Goal: Information Seeking & Learning: Find specific fact

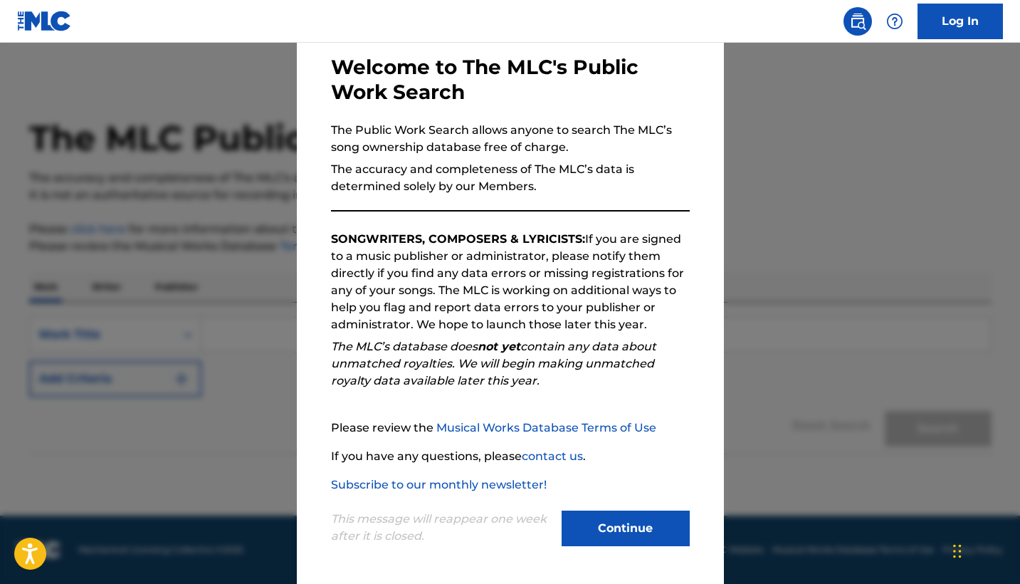
scroll to position [68, 0]
click at [624, 530] on button "Continue" at bounding box center [626, 528] width 128 height 36
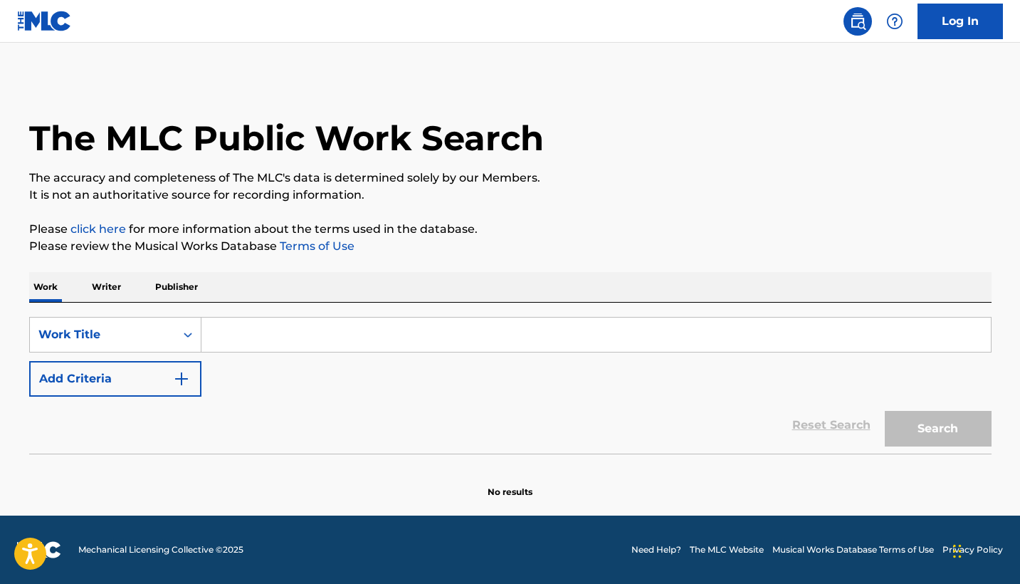
click at [334, 327] on input "Search Form" at bounding box center [596, 335] width 790 height 34
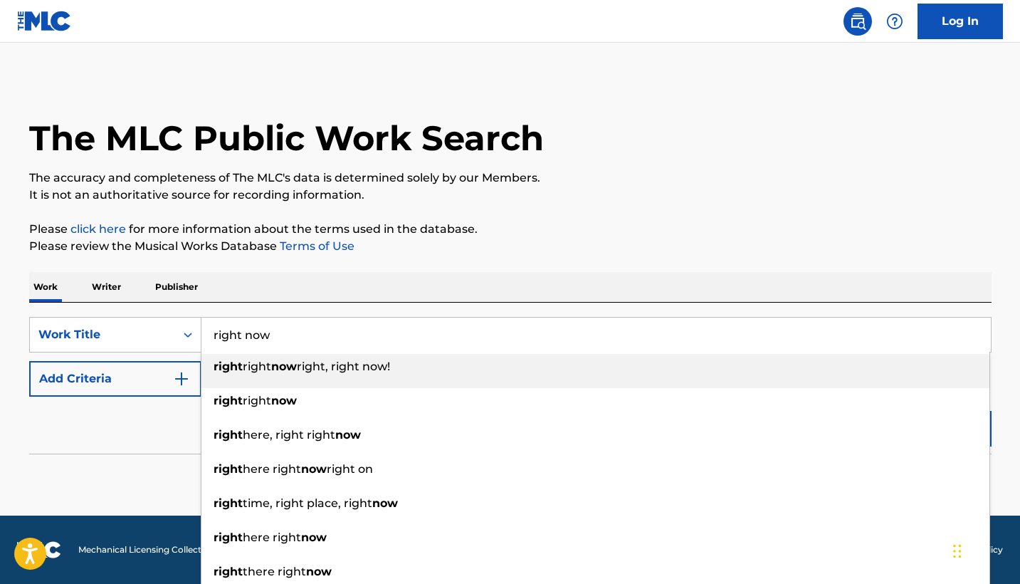
type input "right now"
click at [338, 199] on p "It is not an authoritative source for recording information." at bounding box center [510, 195] width 963 height 17
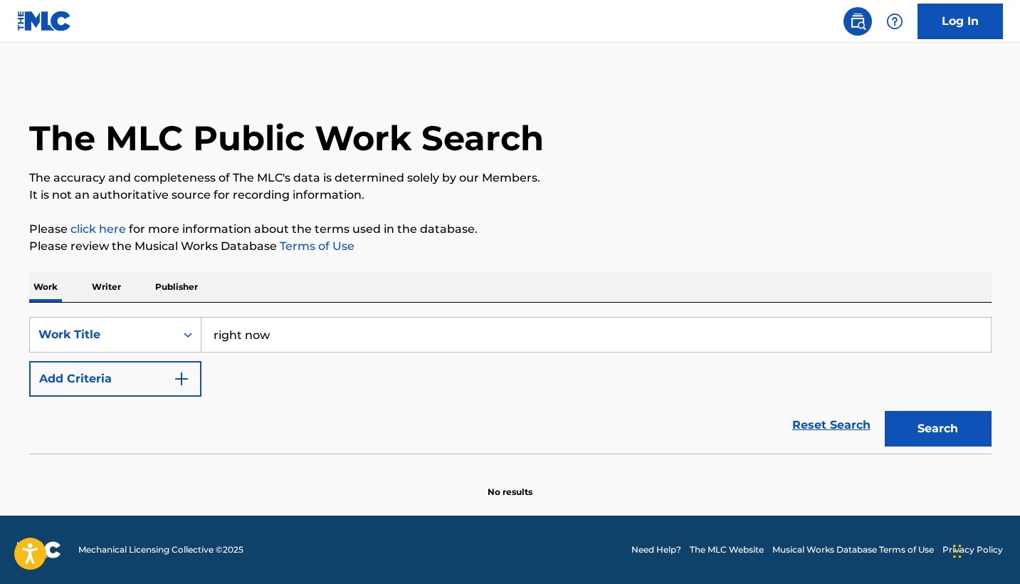
click at [185, 376] on img "Search Form" at bounding box center [181, 378] width 17 height 17
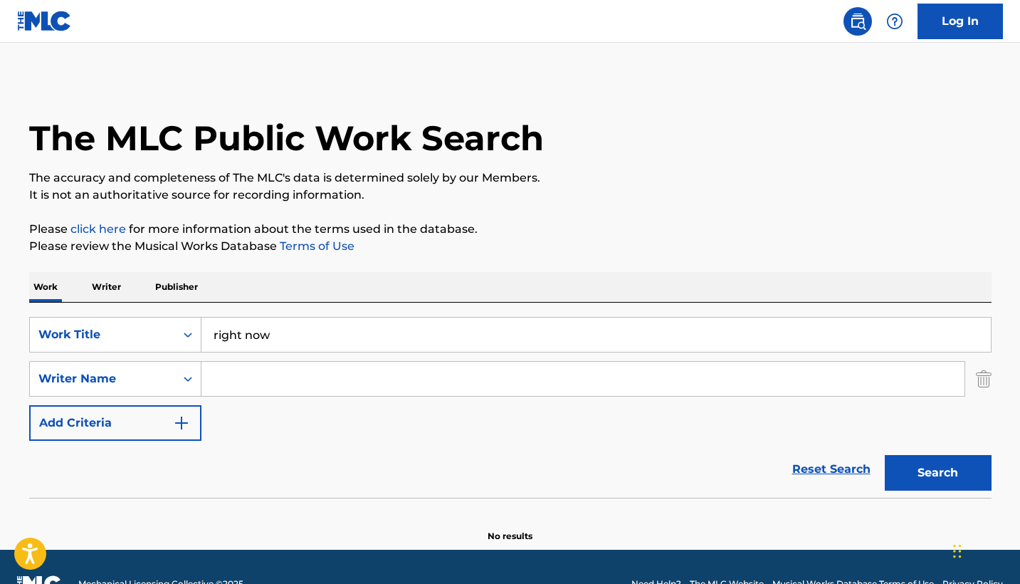
click at [231, 382] on input "Search Form" at bounding box center [582, 379] width 763 height 34
click at [177, 361] on div "Writer Name" at bounding box center [115, 379] width 172 height 36
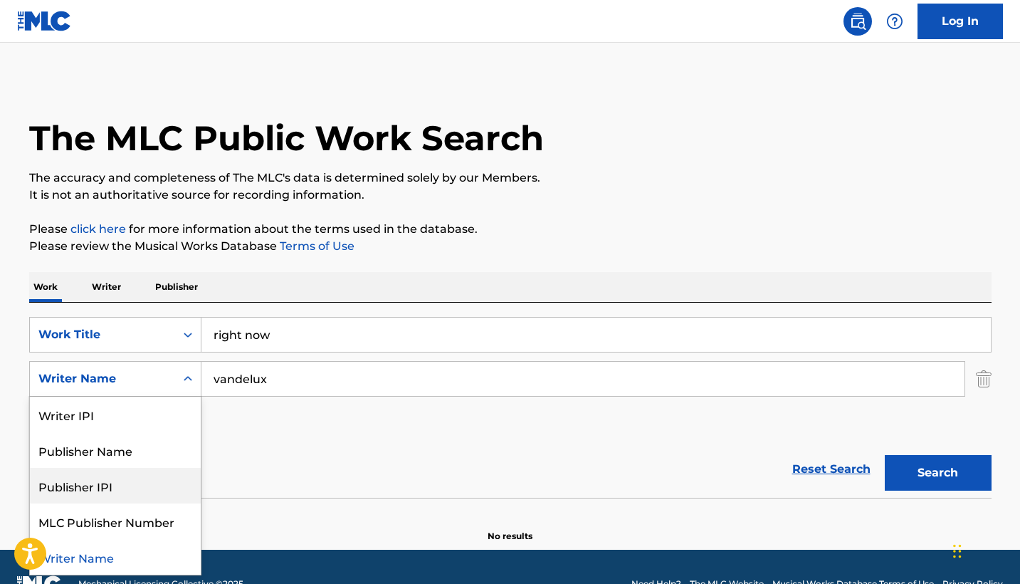
click at [308, 456] on div "Reset Search Search" at bounding box center [510, 469] width 963 height 57
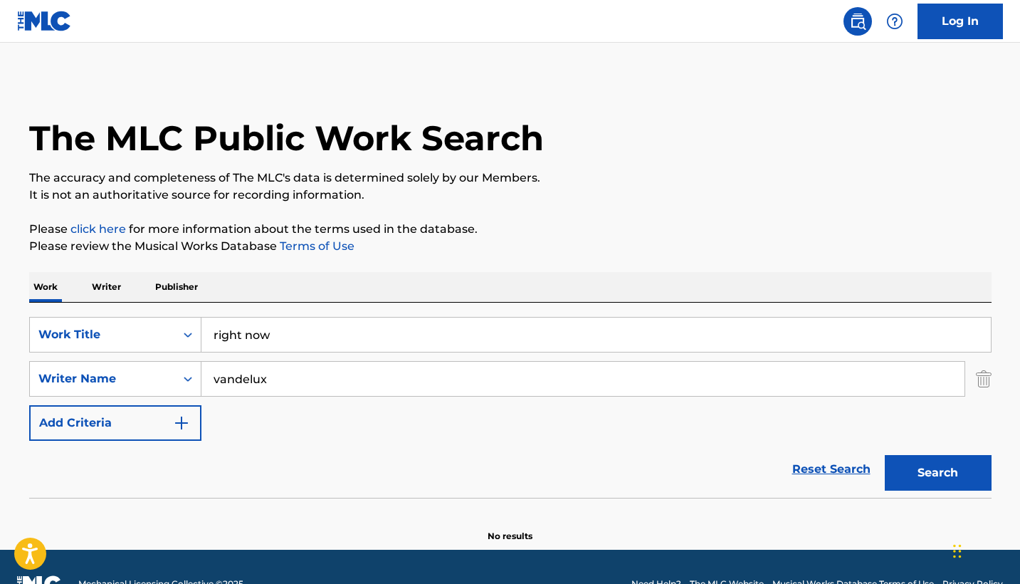
click at [327, 372] on input "vandelux" at bounding box center [582, 379] width 763 height 34
type input "[PERSON_NAME]"
click at [934, 468] on button "Search" at bounding box center [938, 473] width 107 height 36
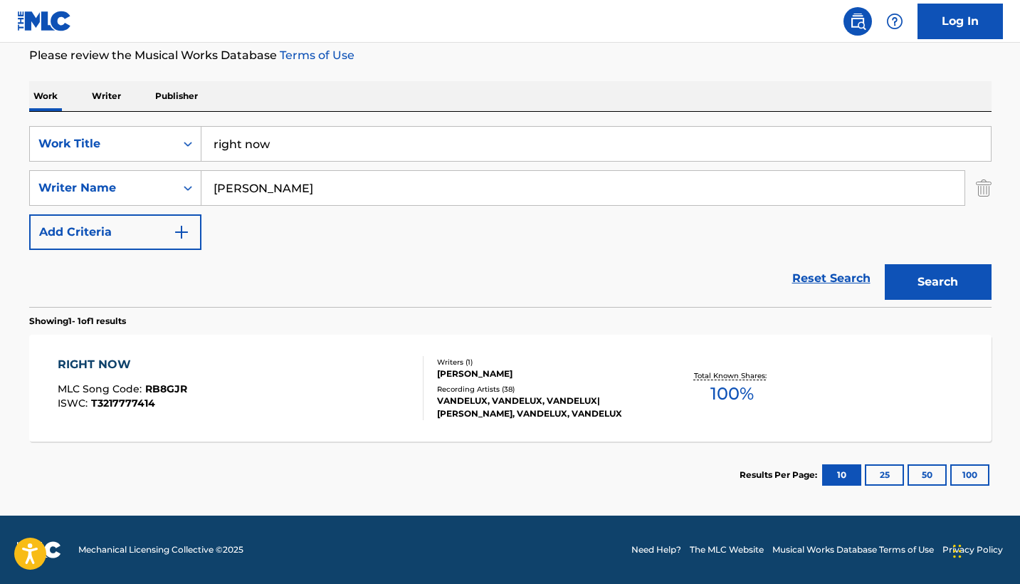
scroll to position [191, 0]
click at [192, 199] on div "Search Form" at bounding box center [188, 188] width 26 height 26
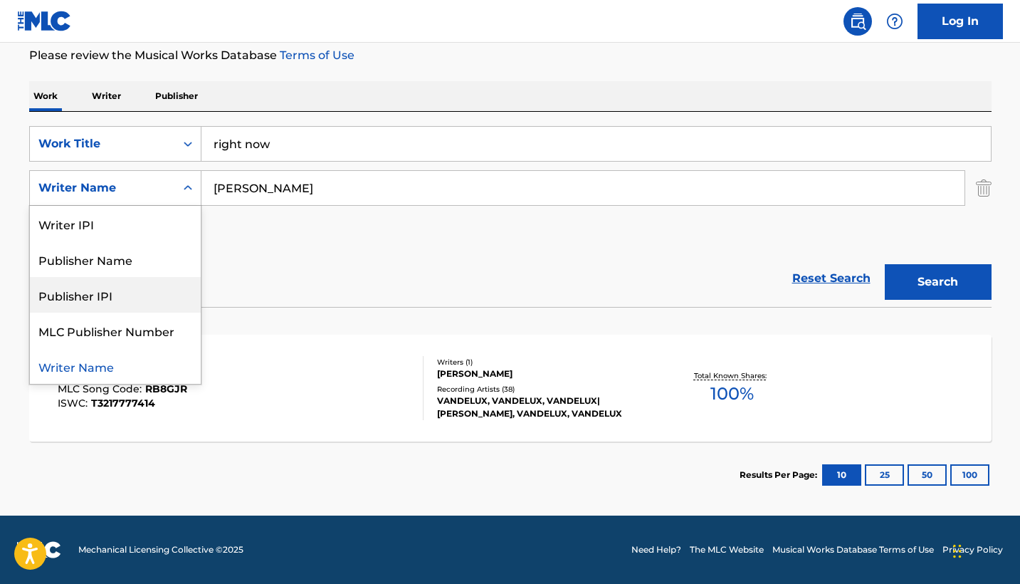
click at [330, 273] on div "Reset Search Search" at bounding box center [510, 278] width 963 height 57
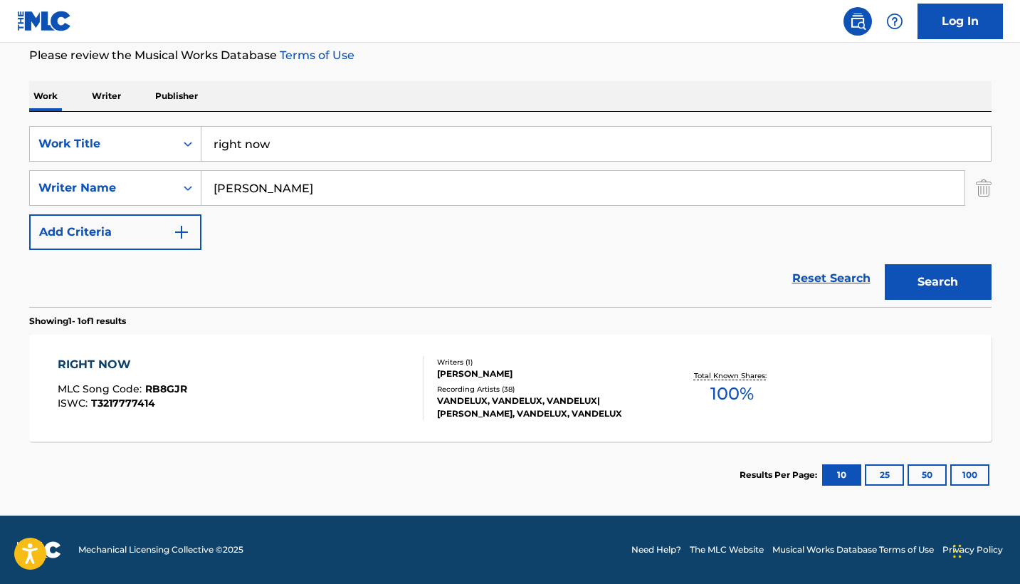
click at [491, 388] on div "Recording Artists ( 38 )" at bounding box center [544, 389] width 215 height 11
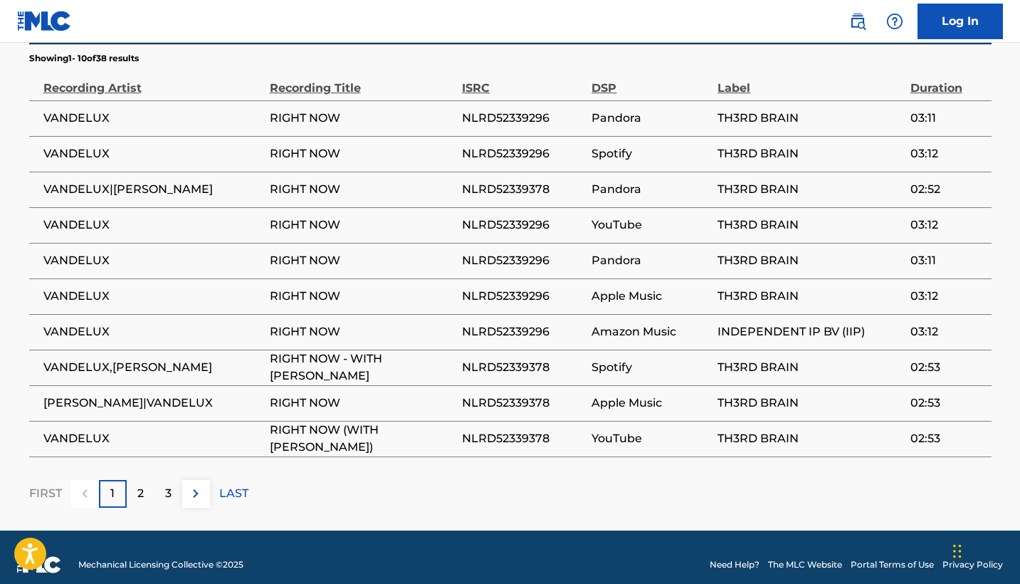
scroll to position [1000, 0]
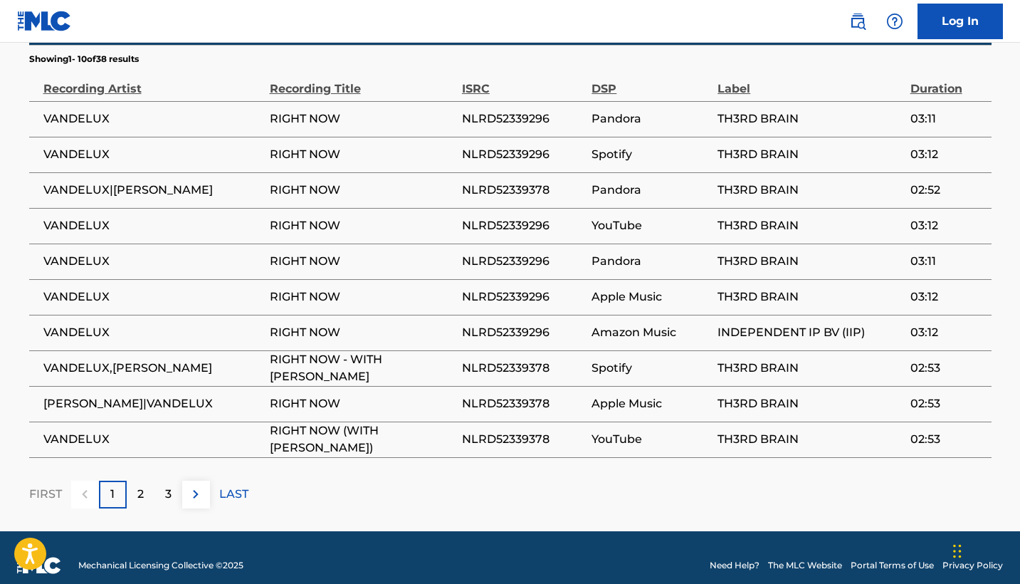
click at [230, 486] on p "LAST" at bounding box center [233, 494] width 29 height 17
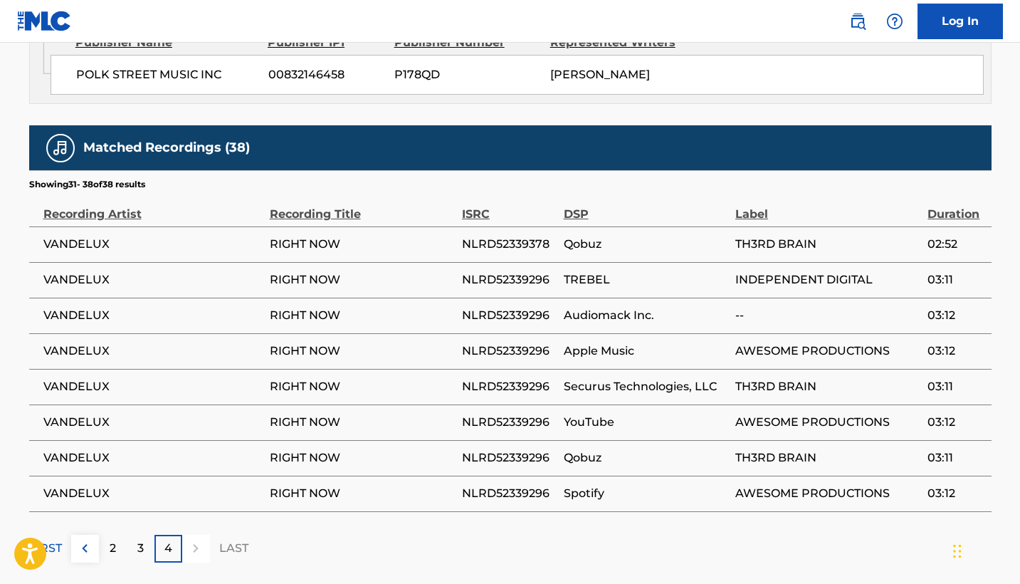
scroll to position [875, 0]
click at [144, 535] on div "3" at bounding box center [141, 549] width 28 height 28
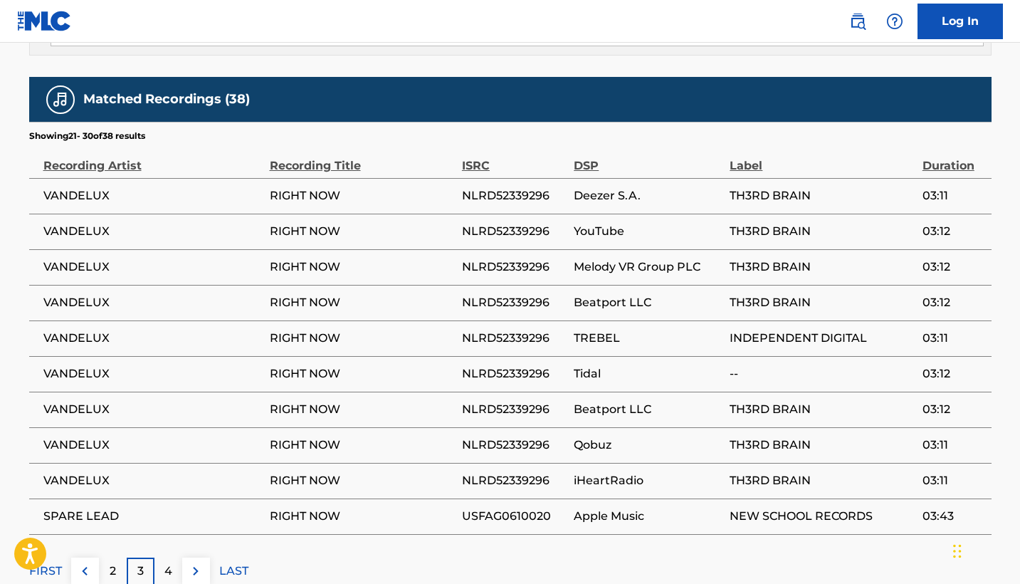
scroll to position [923, 0]
click at [113, 562] on p "2" at bounding box center [113, 570] width 6 height 17
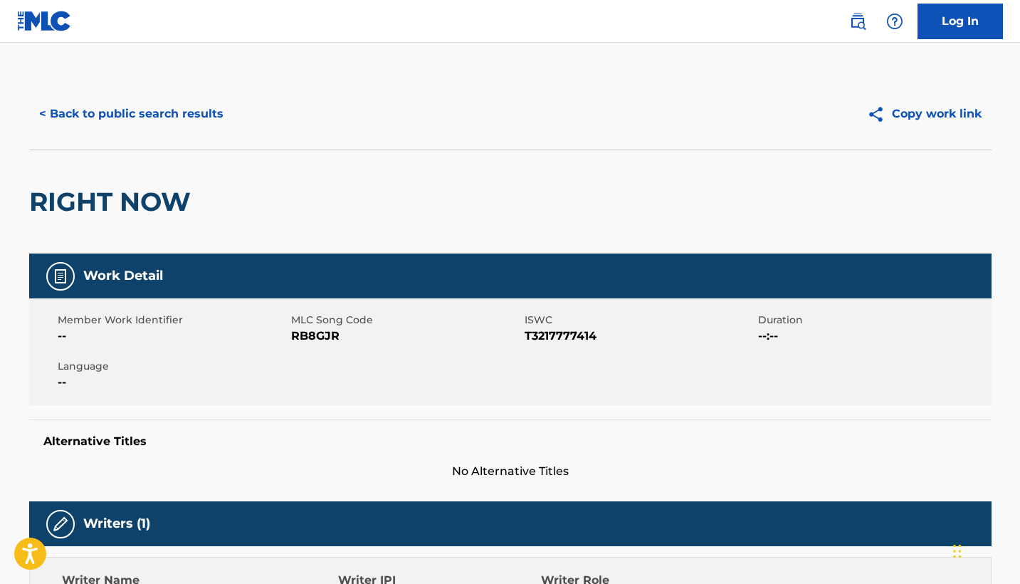
scroll to position [0, 0]
click at [178, 113] on button "< Back to public search results" at bounding box center [131, 114] width 204 height 36
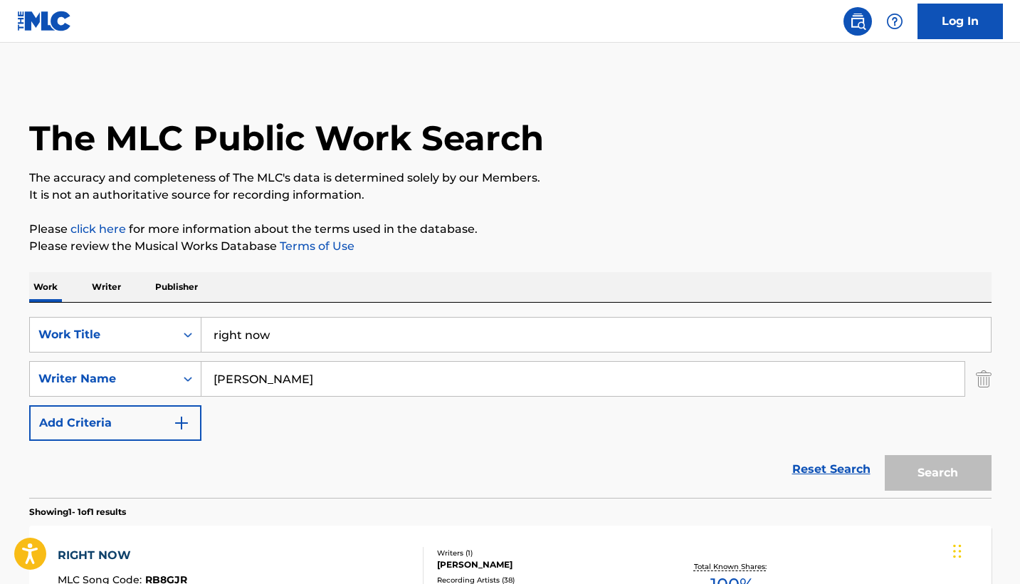
scroll to position [110, 0]
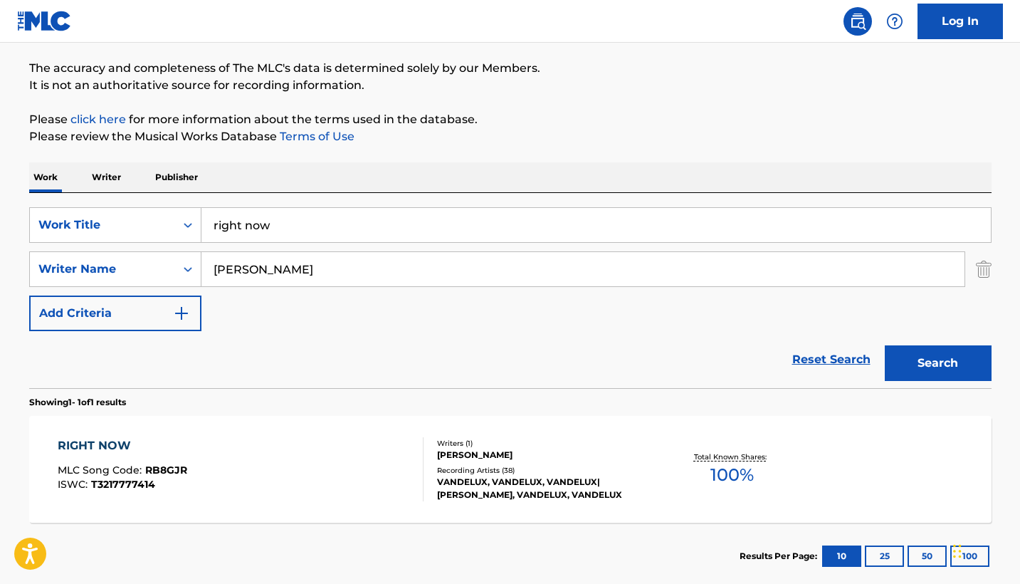
click at [293, 216] on input "right now" at bounding box center [596, 225] width 790 height 34
click at [145, 366] on div "Reset Search Search" at bounding box center [510, 359] width 963 height 57
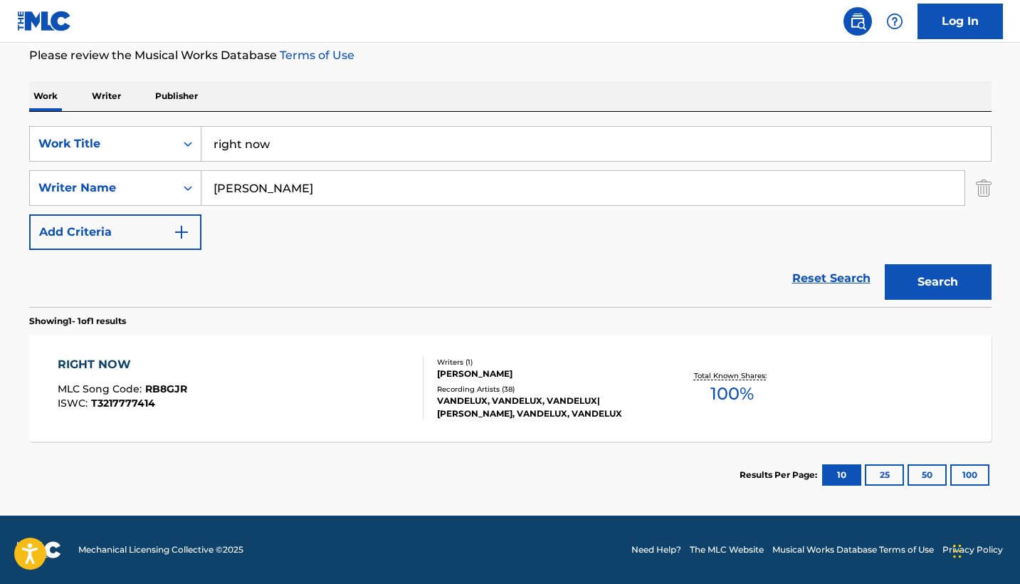
scroll to position [191, 0]
click at [534, 390] on div "Recording Artists ( 38 )" at bounding box center [544, 389] width 215 height 11
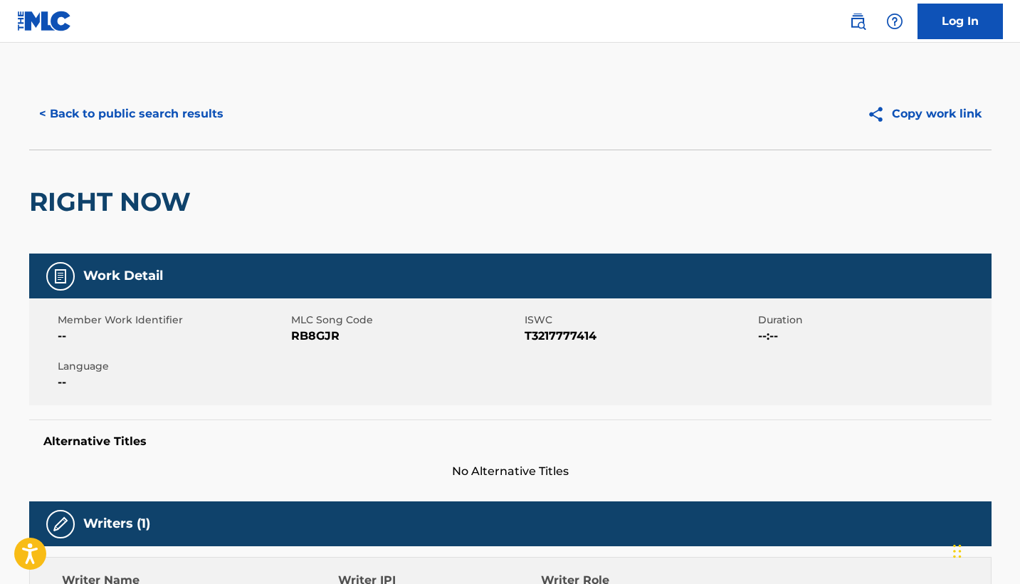
click at [142, 103] on button "< Back to public search results" at bounding box center [131, 114] width 204 height 36
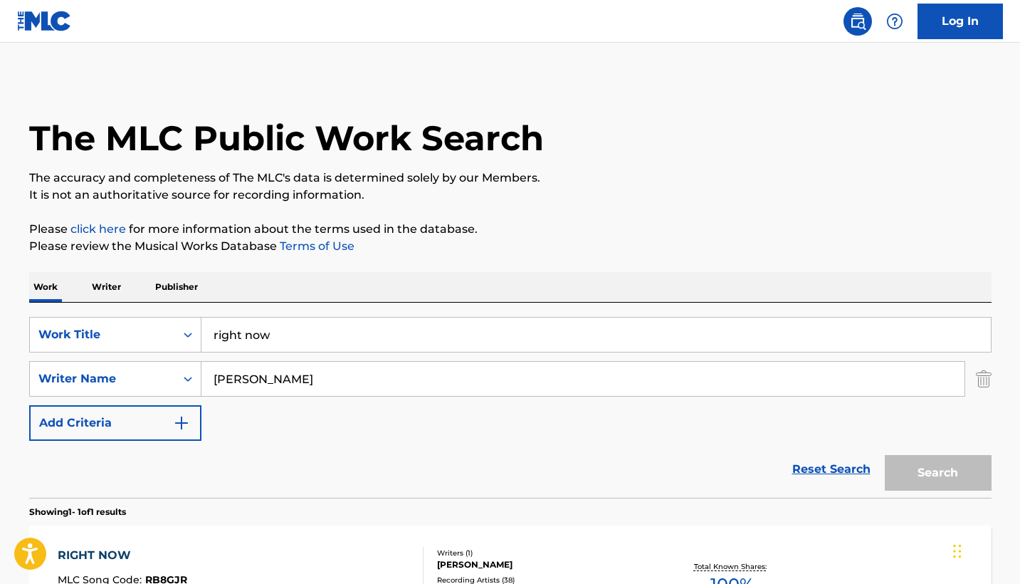
scroll to position [110, 0]
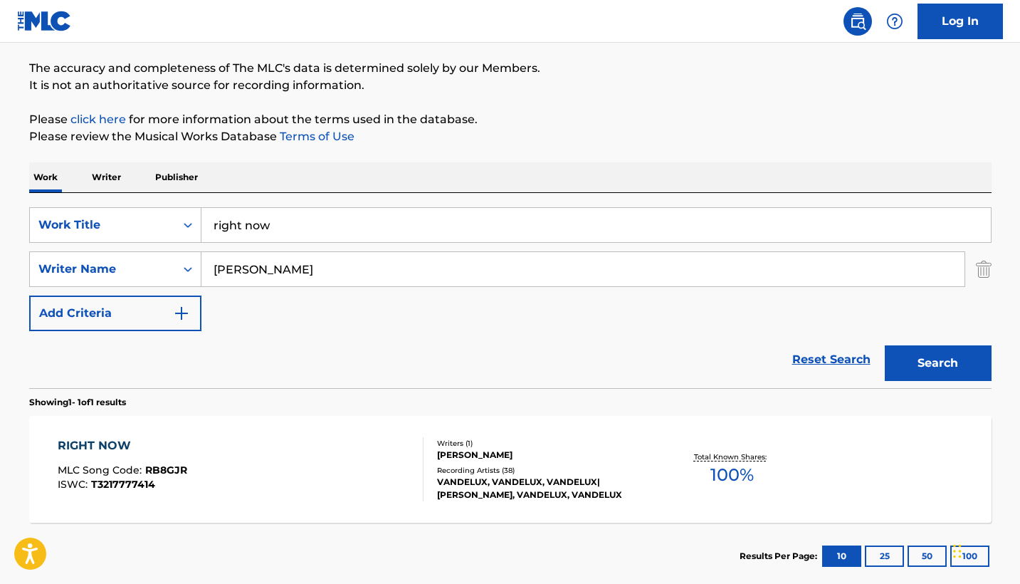
click at [381, 231] on input "right now" at bounding box center [596, 225] width 790 height 34
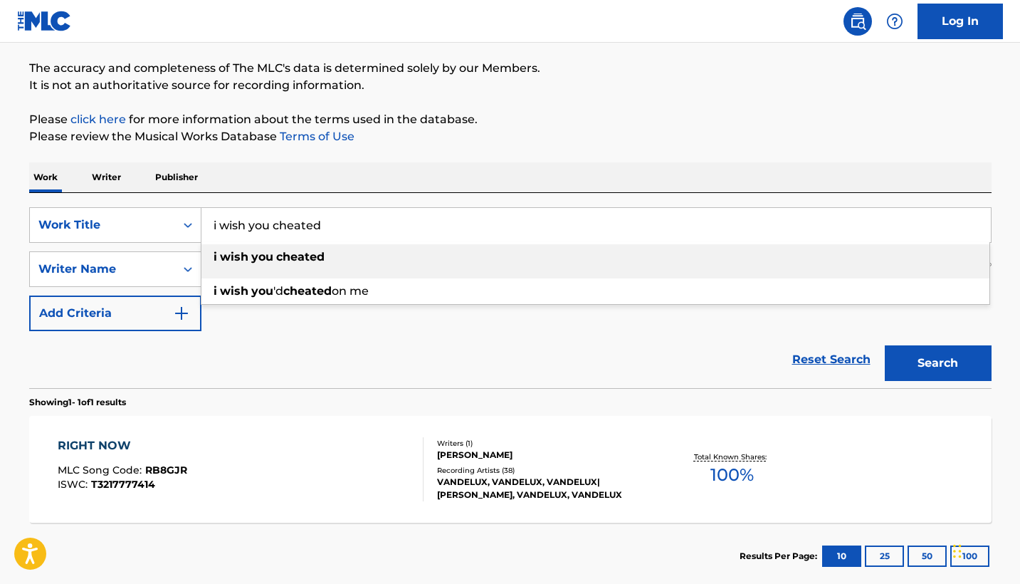
type input "i wish you cheated"
click at [378, 256] on div "i wish you cheated" at bounding box center [595, 257] width 788 height 26
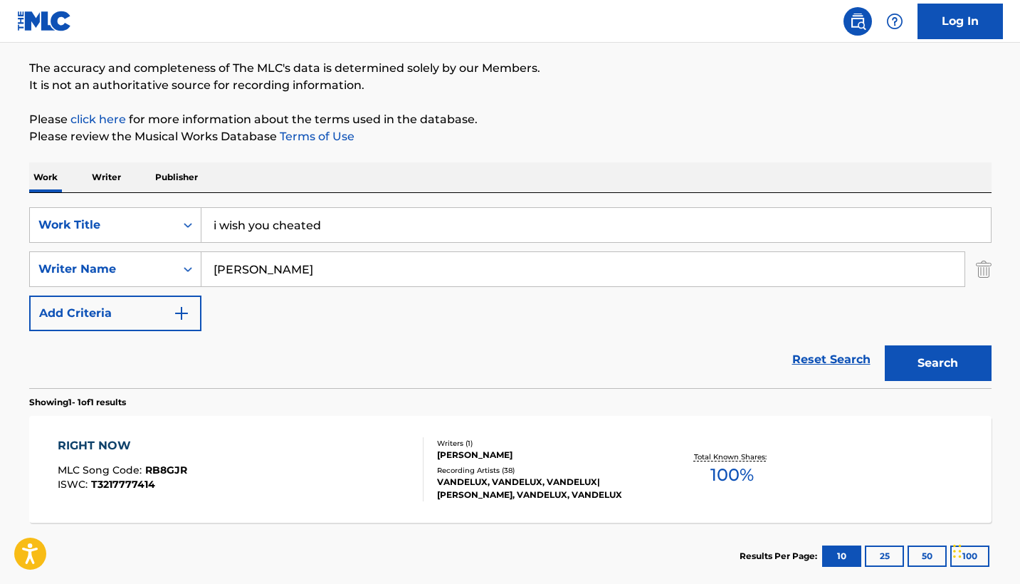
click at [371, 268] on input "[PERSON_NAME]" at bounding box center [582, 269] width 763 height 34
type input "[PERSON_NAME]"
click at [938, 363] on button "Search" at bounding box center [938, 363] width 107 height 36
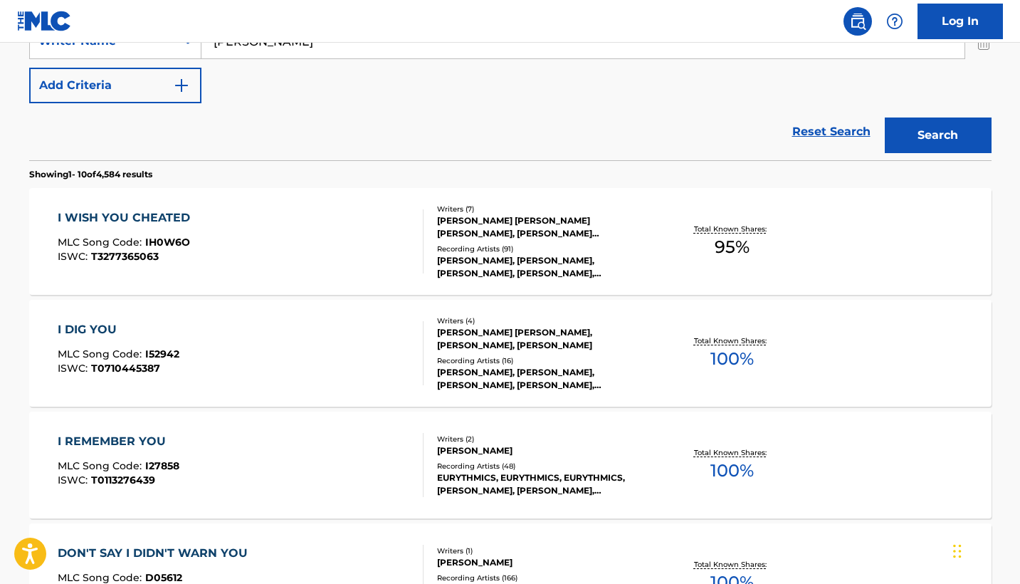
scroll to position [340, 0]
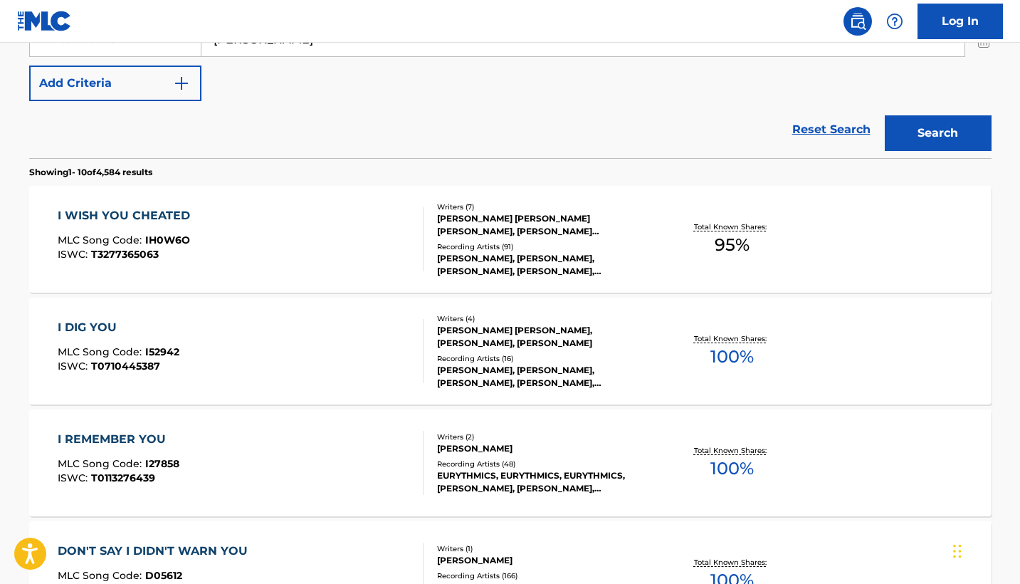
click at [847, 239] on div "I WISH YOU CHEATED MLC Song Code : IH0W6O ISWC : T3277365063 Writers ( 7 ) [PER…" at bounding box center [510, 239] width 963 height 107
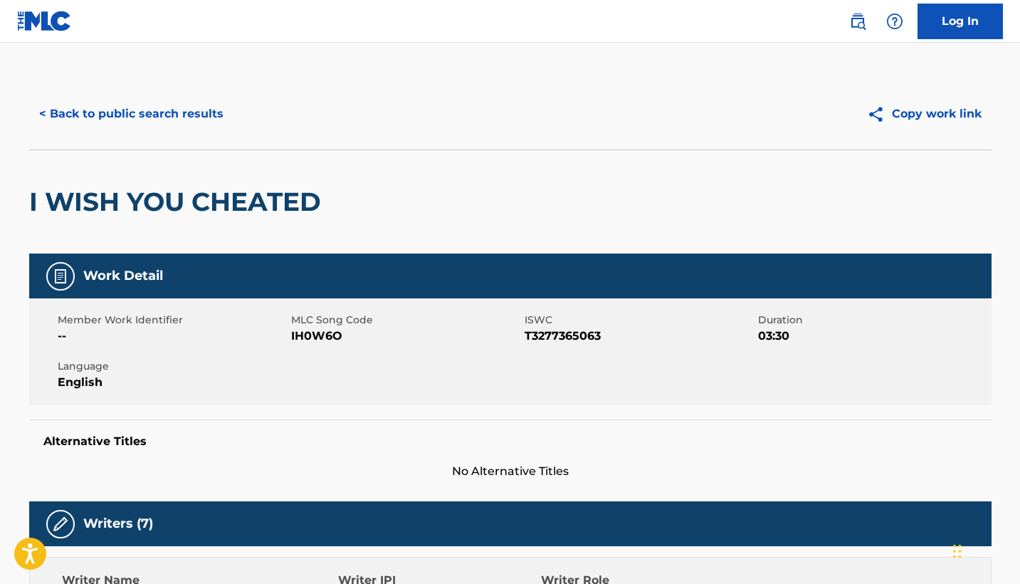
click at [112, 112] on button "< Back to public search results" at bounding box center [131, 114] width 204 height 36
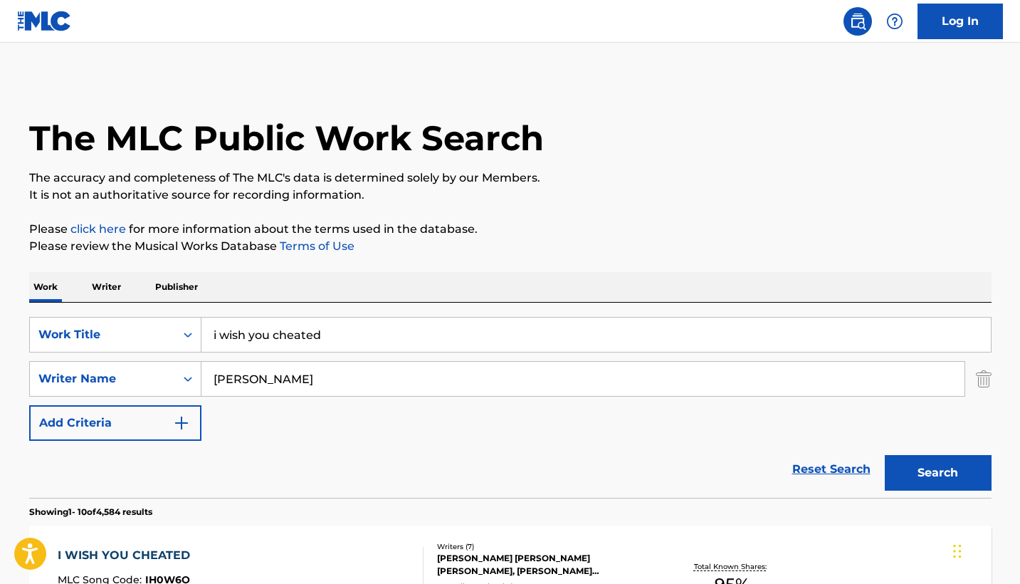
click at [286, 342] on input "i wish you cheated" at bounding box center [596, 335] width 790 height 34
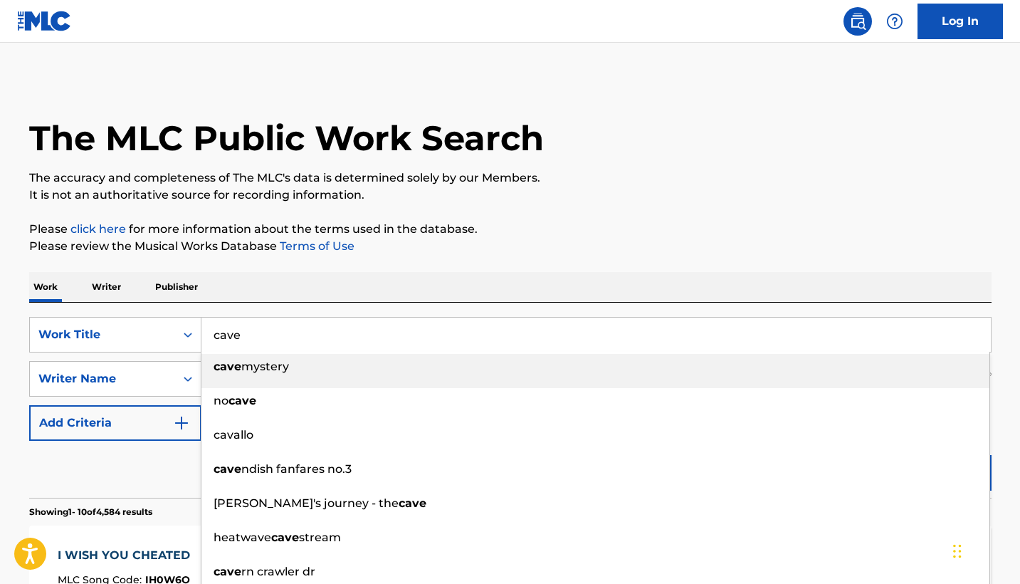
type input "cave"
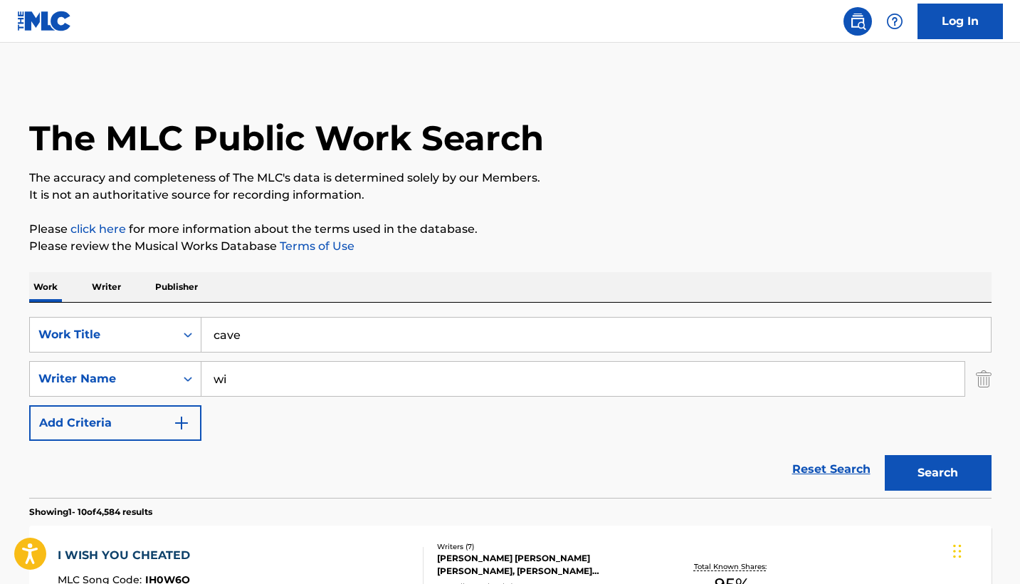
type input "w"
type input "[PERSON_NAME]"
click at [938, 473] on button "Search" at bounding box center [938, 473] width 107 height 36
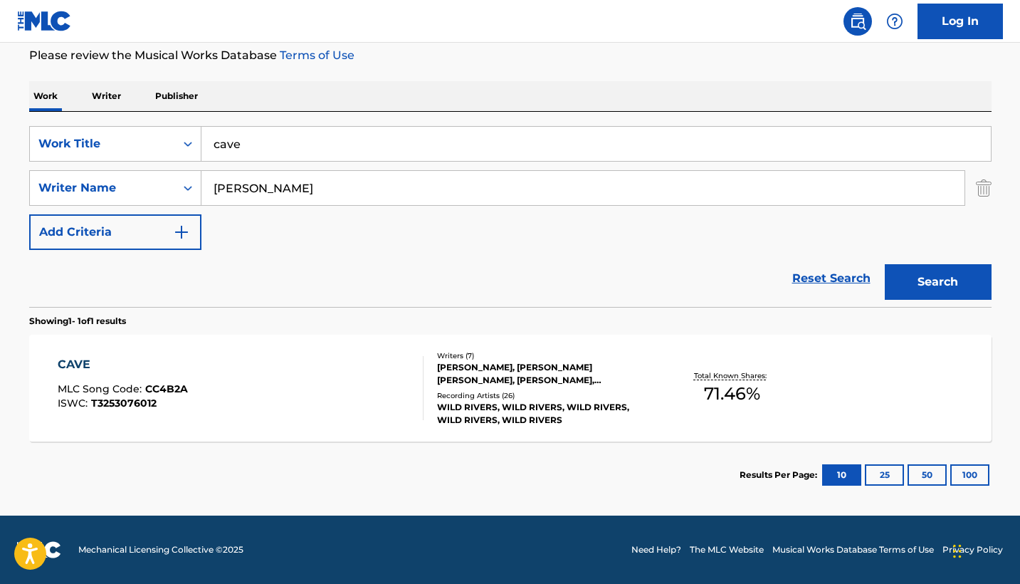
scroll to position [191, 0]
click at [873, 384] on div "CAVE MLC Song Code : CC4B2A ISWC : T3253076012 Writers ( 7 ) [PERSON_NAME], [PE…" at bounding box center [510, 388] width 963 height 107
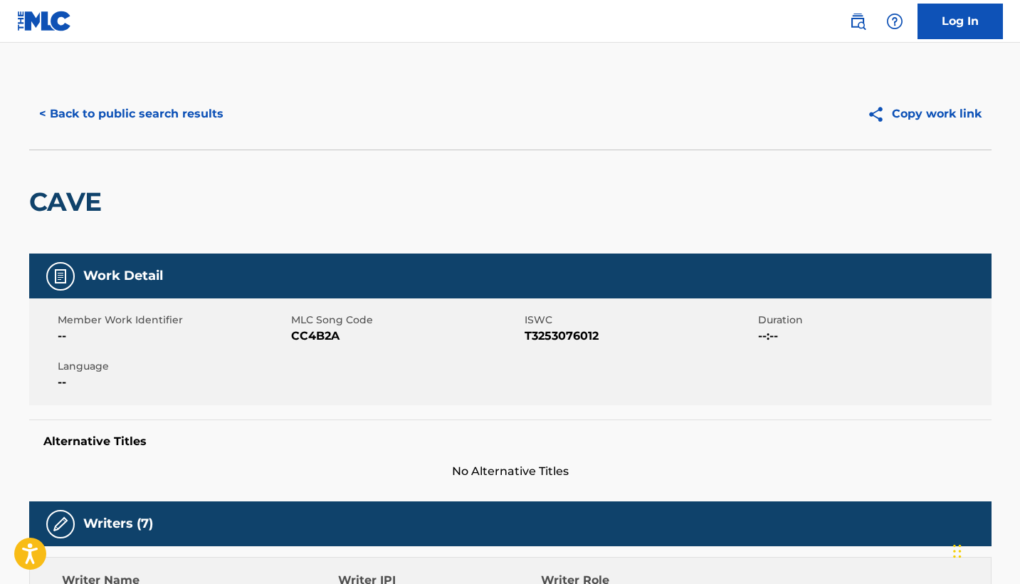
click at [215, 117] on button "< Back to public search results" at bounding box center [131, 114] width 204 height 36
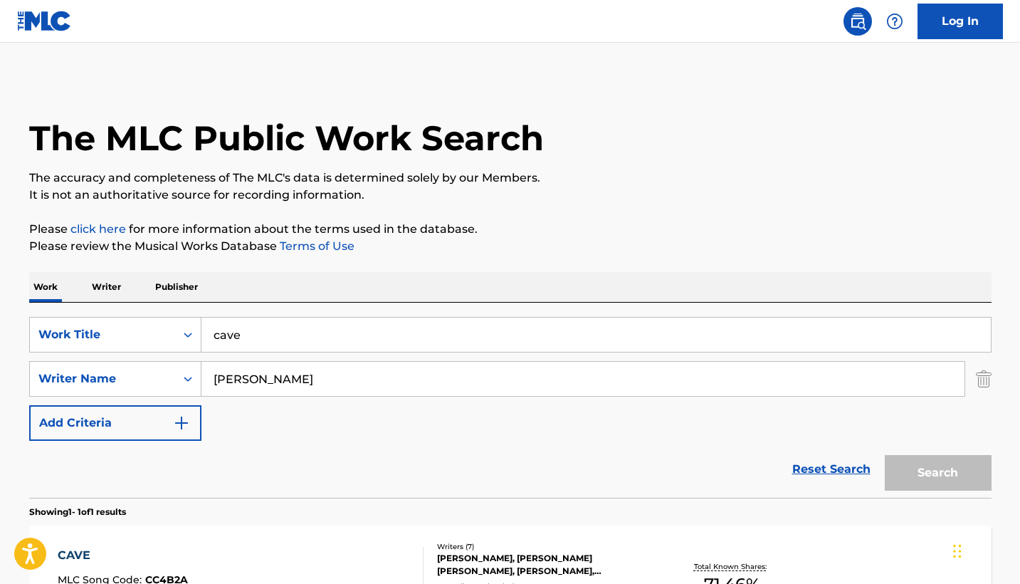
scroll to position [110, 0]
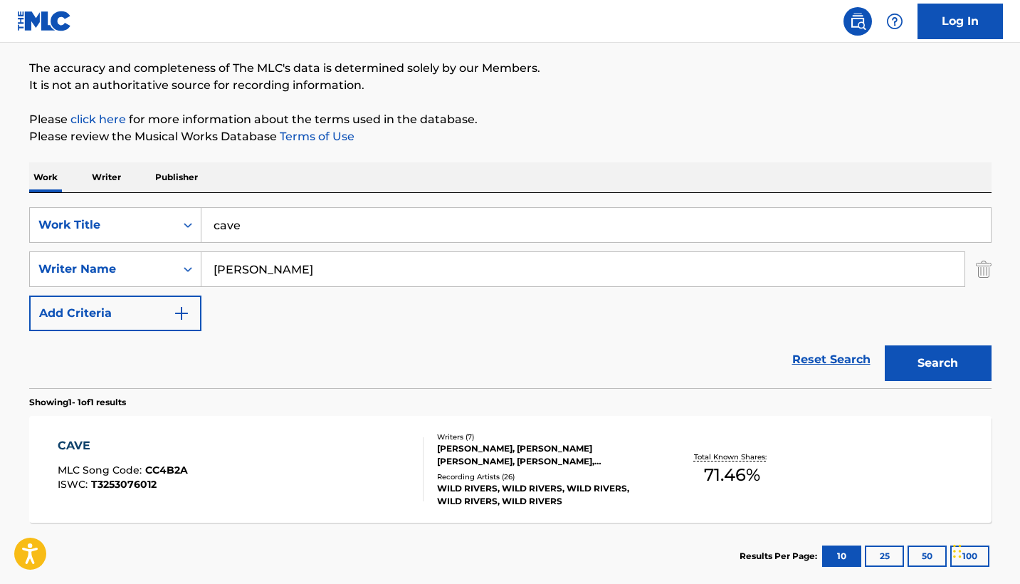
click at [315, 220] on input "cave" at bounding box center [596, 225] width 790 height 34
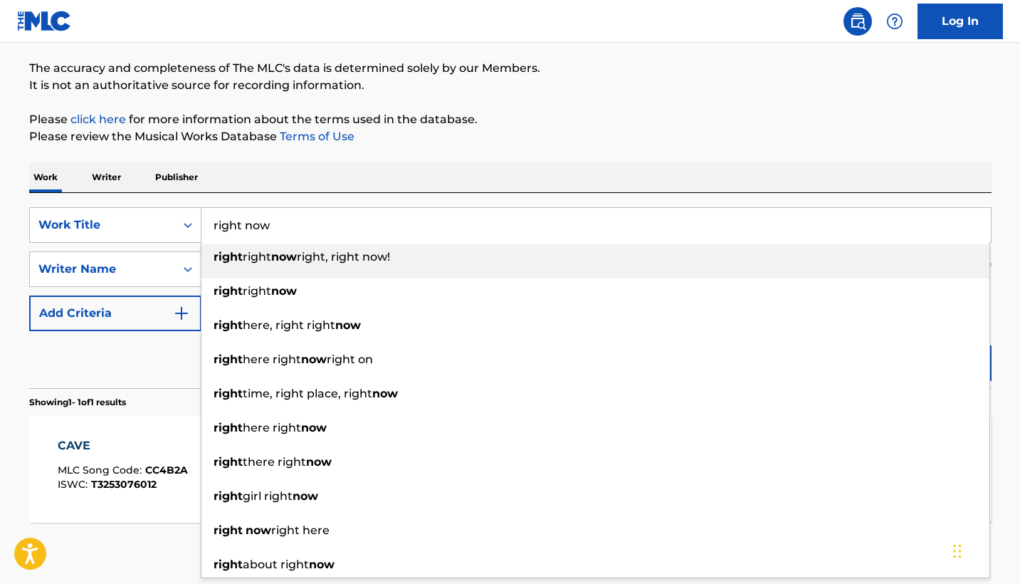
type input "right now"
click at [381, 172] on div "Work Writer Publisher" at bounding box center [510, 177] width 963 height 30
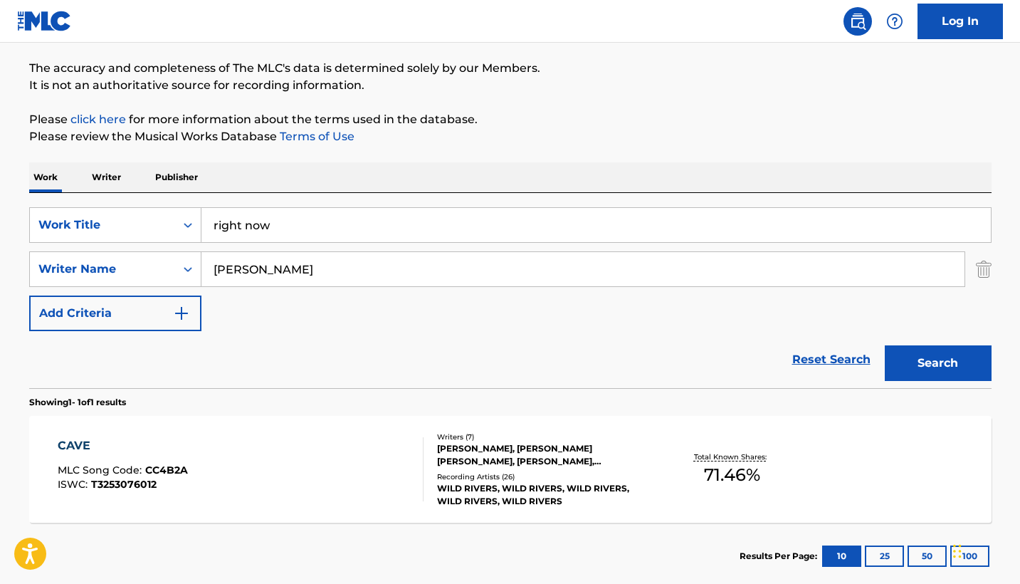
click at [300, 278] on input "[PERSON_NAME]" at bounding box center [582, 269] width 763 height 34
type input "w"
type input "[PERSON_NAME]"
drag, startPoint x: 300, startPoint y: 278, endPoint x: 557, endPoint y: 184, distance: 273.4
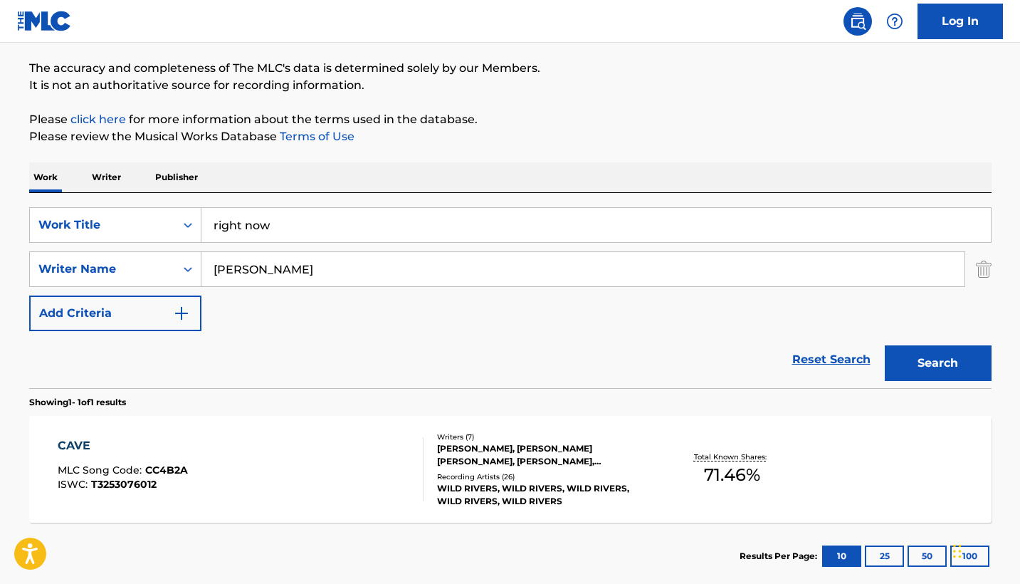
click at [557, 184] on div "Work Writer Publisher" at bounding box center [510, 177] width 963 height 30
click at [913, 360] on button "Search" at bounding box center [938, 363] width 107 height 36
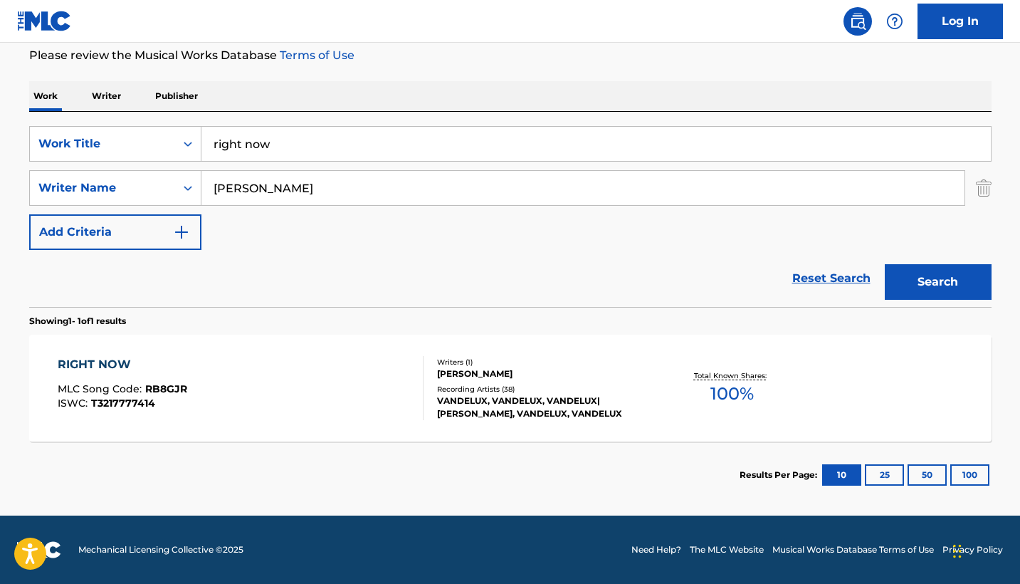
scroll to position [191, 0]
click at [319, 364] on div "RIGHT NOW MLC Song Code : RB8GJR ISWC : T3217777414" at bounding box center [241, 388] width 366 height 64
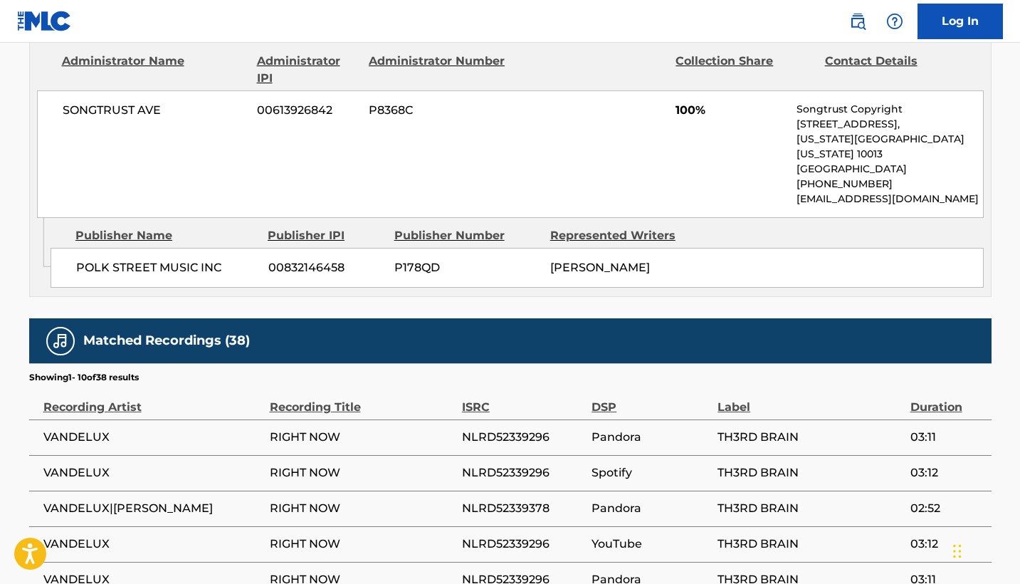
scroll to position [483, 0]
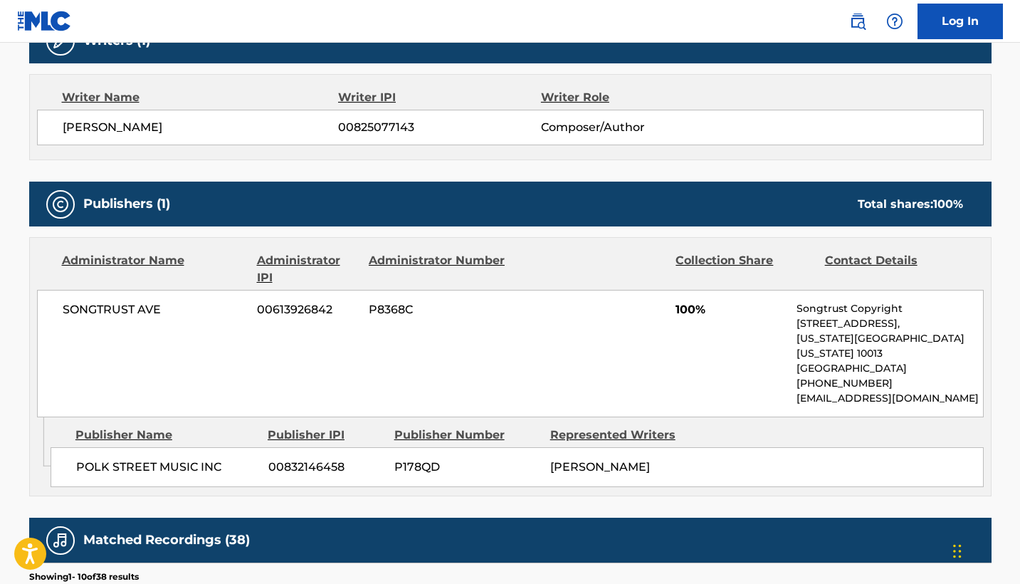
drag, startPoint x: 838, startPoint y: 148, endPoint x: 710, endPoint y: 227, distance: 149.9
click at [710, 227] on div "Publishers (1) Total shares: 100 % Administrator Name Administrator IPI Adminis…" at bounding box center [510, 339] width 963 height 315
